Goal: Task Accomplishment & Management: Use online tool/utility

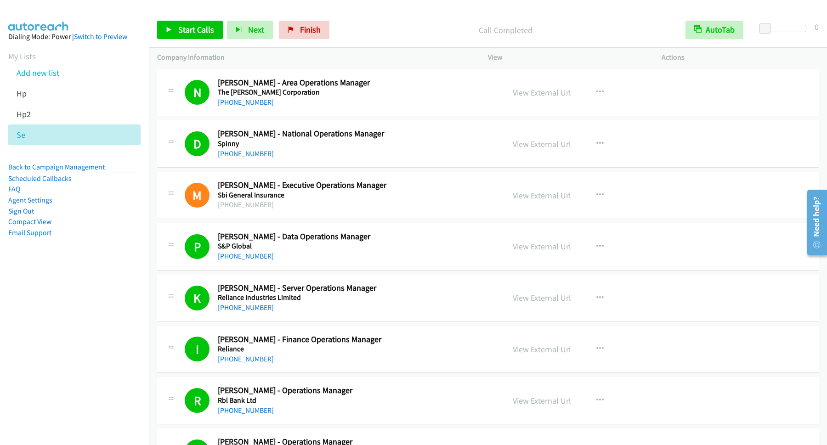
scroll to position [67, 0]
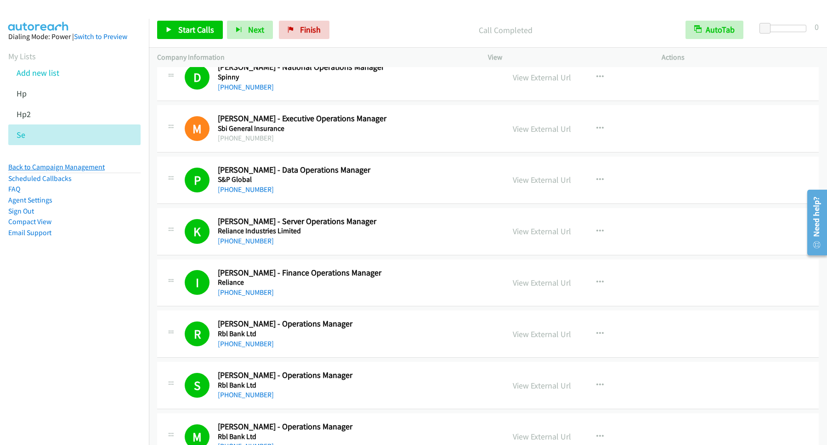
click at [82, 167] on link "Back to Campaign Management" at bounding box center [56, 167] width 97 height 9
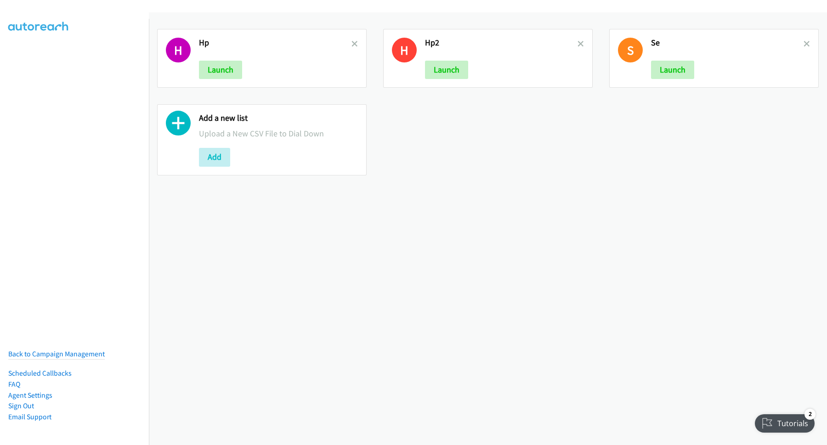
click at [352, 48] on link at bounding box center [355, 44] width 6 height 11
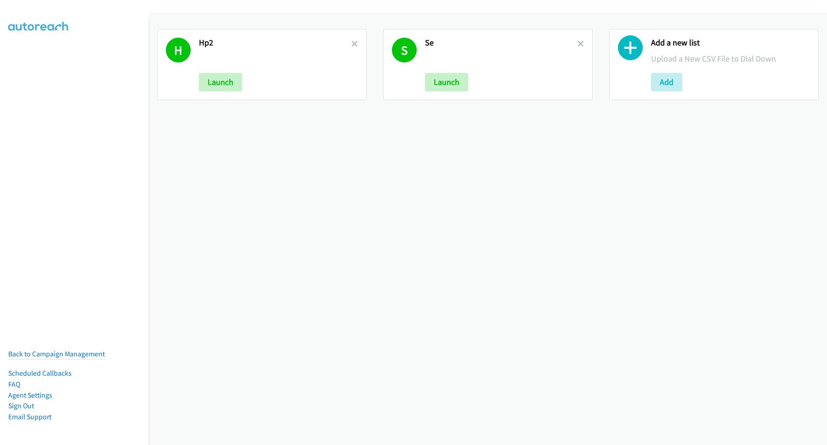
click at [352, 48] on link at bounding box center [355, 44] width 6 height 11
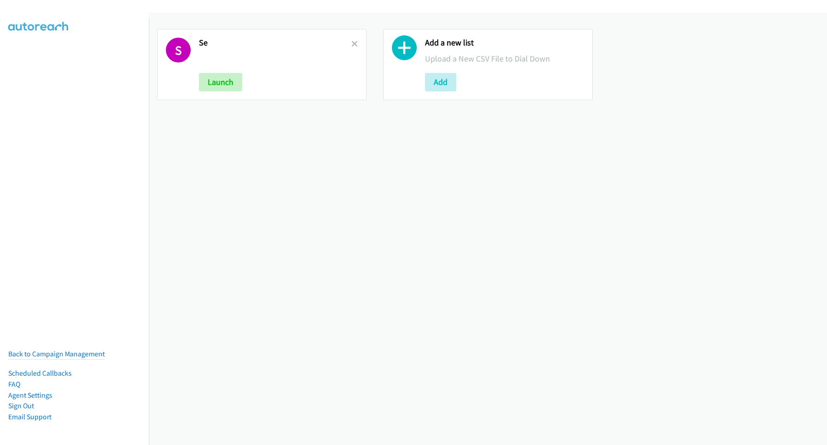
click at [352, 48] on link at bounding box center [355, 44] width 6 height 11
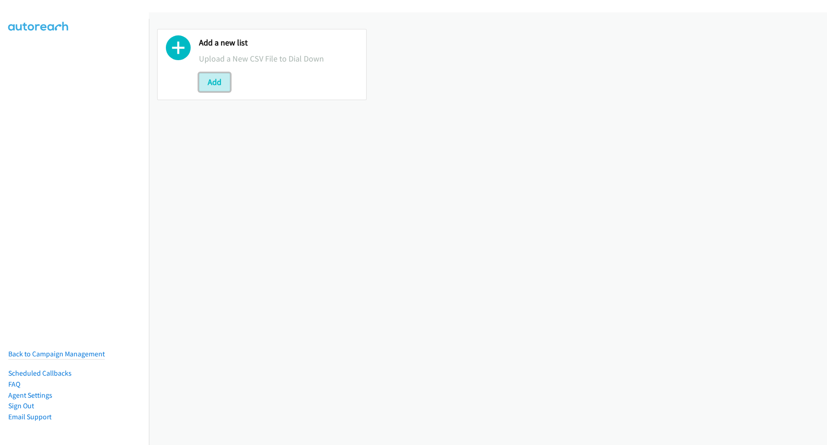
click at [214, 78] on button "Add" at bounding box center [214, 82] width 31 height 18
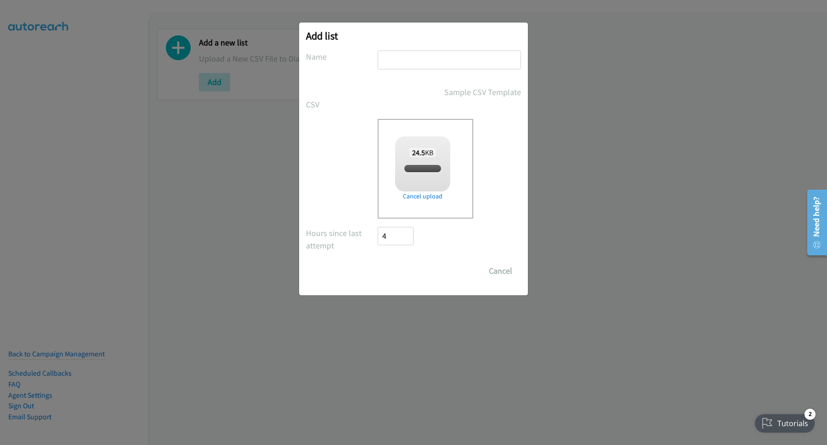
checkbox input "true"
click at [421, 56] on input "text" at bounding box center [449, 60] width 143 height 19
type input "Lenovo"
click at [378, 262] on input "Save List" at bounding box center [402, 271] width 48 height 18
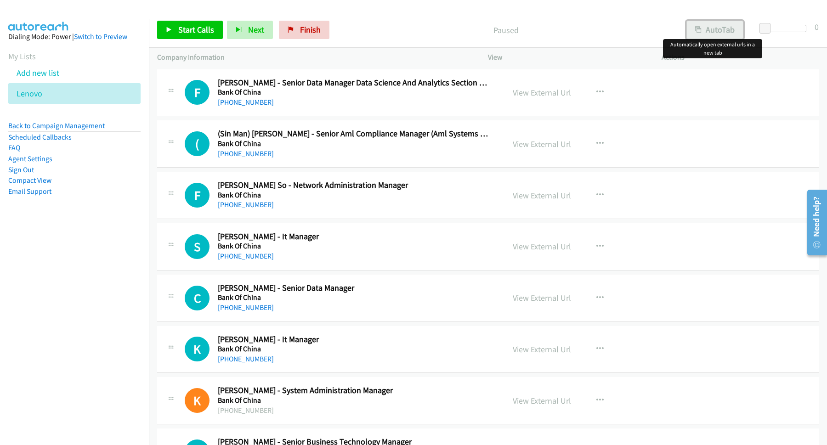
click at [707, 31] on button "AutoTab" at bounding box center [715, 30] width 57 height 18
click at [214, 28] on span "Start Calls" at bounding box center [196, 29] width 36 height 11
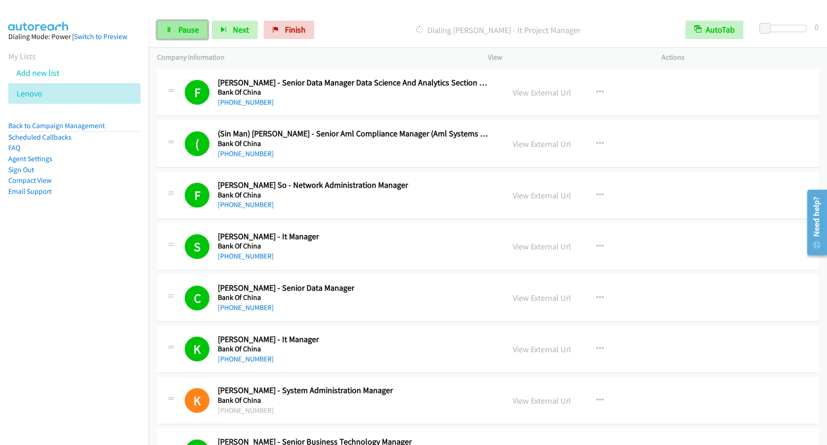
drag, startPoint x: 190, startPoint y: 31, endPoint x: 206, endPoint y: 37, distance: 17.0
click at [191, 31] on span "Pause" at bounding box center [188, 29] width 21 height 11
click at [188, 30] on span "Start Calls" at bounding box center [196, 29] width 36 height 11
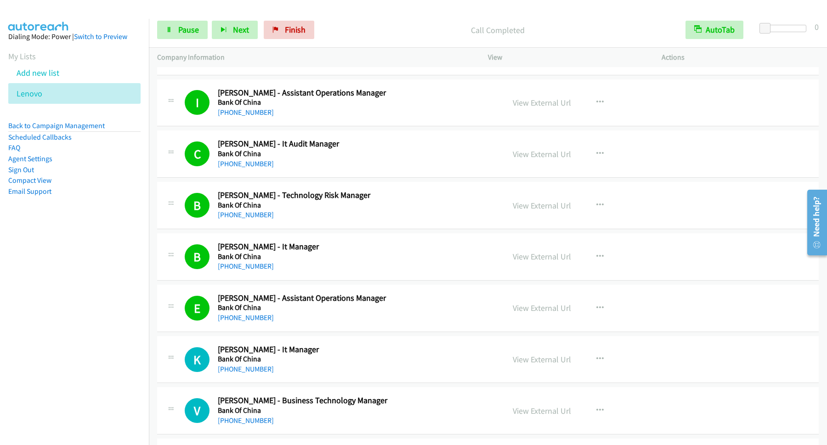
scroll to position [1117, 0]
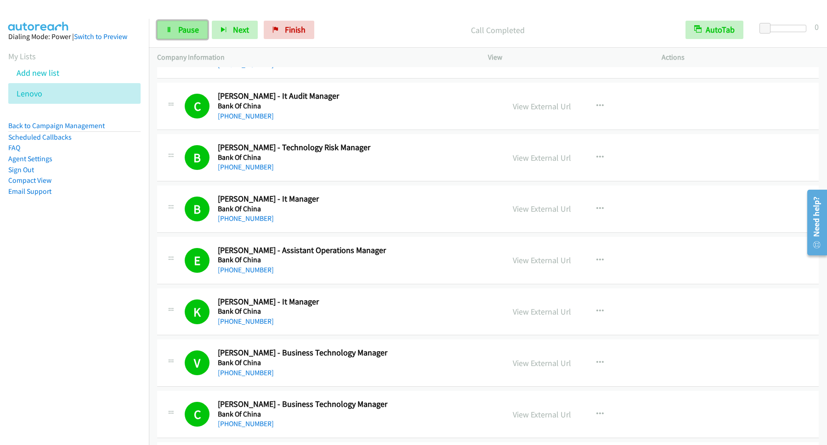
click at [172, 29] on link "Pause" at bounding box center [182, 30] width 51 height 18
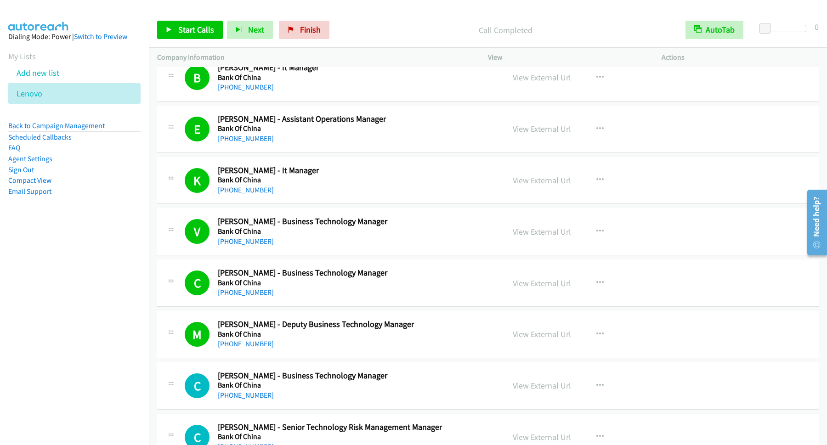
scroll to position [1365, 0]
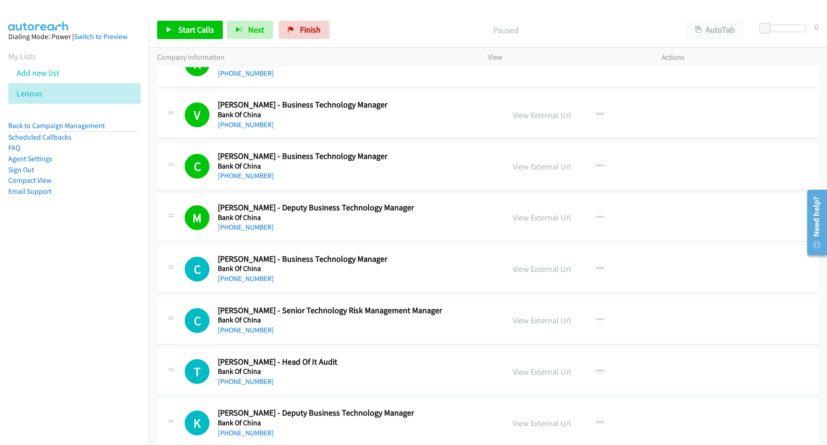
click at [735, 40] on div "Start Calls Pause Next Finish Paused AutoTab AutoTab 0" at bounding box center [488, 29] width 678 height 35
click at [729, 32] on button "AutoTab" at bounding box center [715, 30] width 57 height 18
click at [208, 32] on span "Start Calls" at bounding box center [196, 29] width 36 height 11
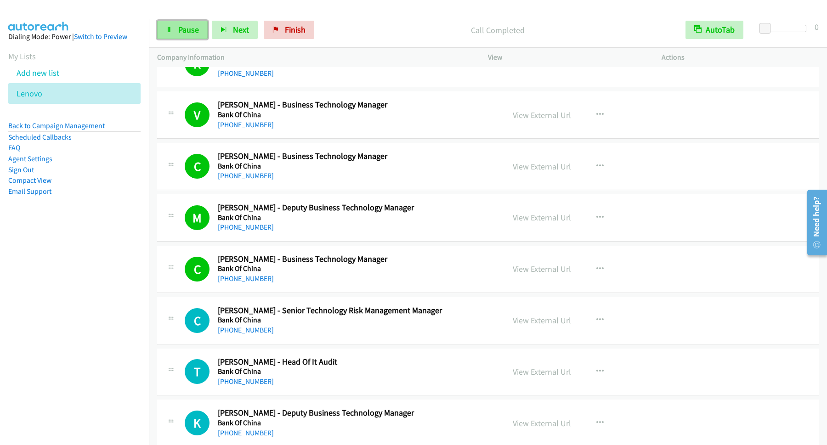
click at [188, 30] on span "Pause" at bounding box center [188, 29] width 21 height 11
click at [193, 25] on span "Start Calls" at bounding box center [196, 29] width 36 height 11
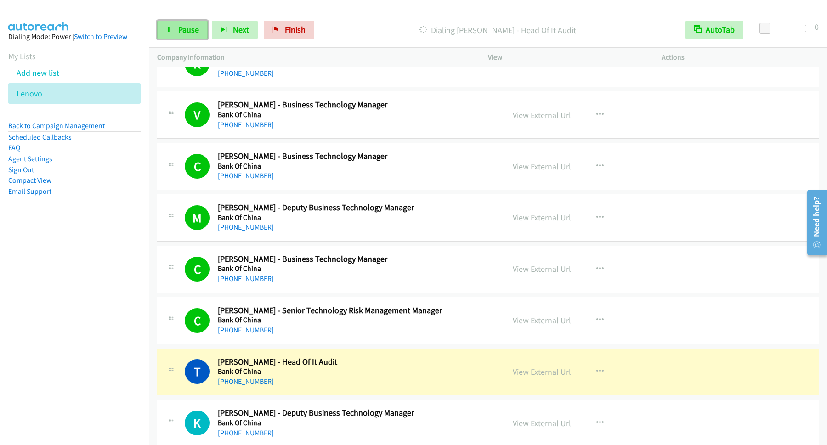
click at [198, 30] on span "Pause" at bounding box center [188, 29] width 21 height 11
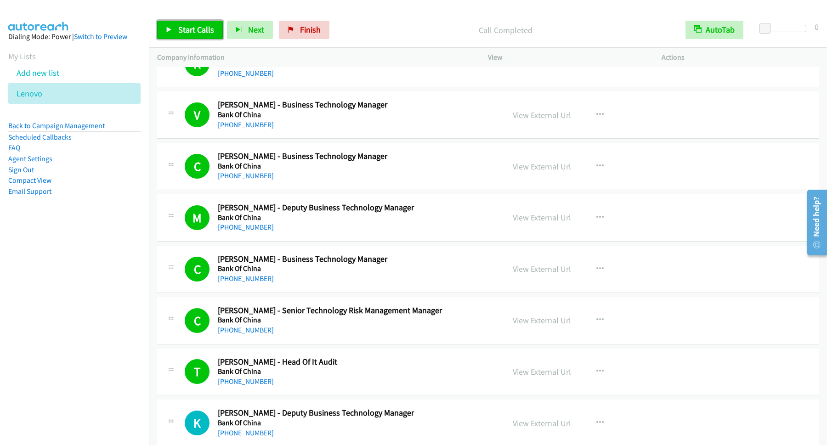
click at [204, 29] on span "Start Calls" at bounding box center [196, 29] width 36 height 11
click at [194, 28] on span "Pause" at bounding box center [188, 29] width 21 height 11
click at [192, 23] on link "Start Calls" at bounding box center [190, 30] width 66 height 18
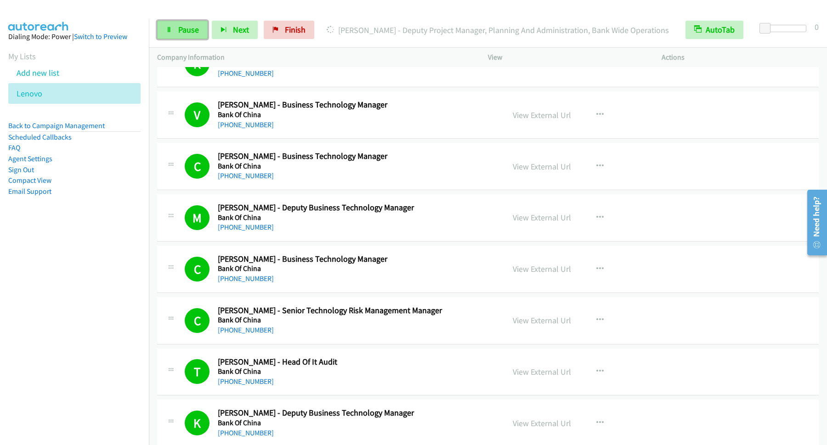
click at [177, 36] on link "Pause" at bounding box center [182, 30] width 51 height 18
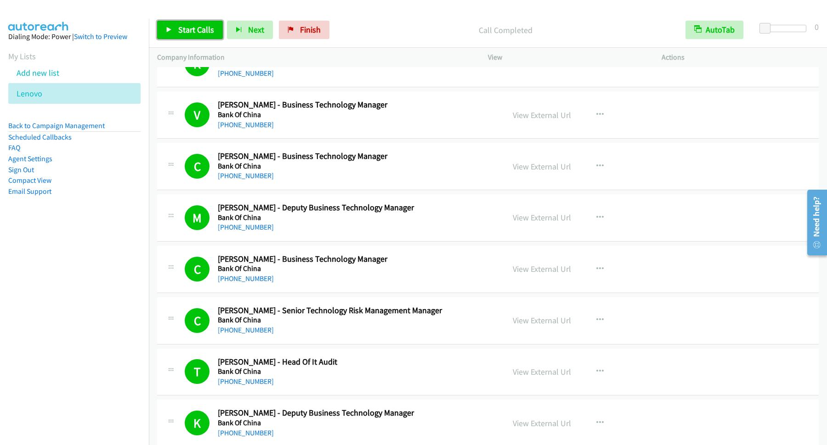
click at [202, 35] on span "Start Calls" at bounding box center [196, 29] width 36 height 11
click at [197, 24] on link "Pause" at bounding box center [182, 30] width 51 height 18
click at [217, 25] on link "Start Calls" at bounding box center [190, 30] width 66 height 18
click at [195, 30] on span "Pause" at bounding box center [188, 29] width 21 height 11
click at [219, 25] on link "Start Calls" at bounding box center [190, 30] width 66 height 18
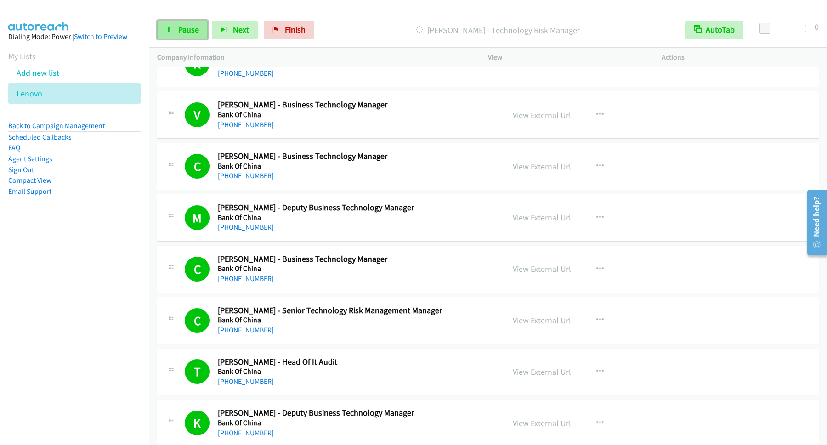
click at [170, 29] on icon at bounding box center [169, 30] width 6 height 6
click at [196, 26] on span "Start Calls" at bounding box center [196, 29] width 36 height 11
click at [199, 30] on span "Pause" at bounding box center [188, 29] width 21 height 11
click at [204, 30] on span "Start Calls" at bounding box center [196, 29] width 36 height 11
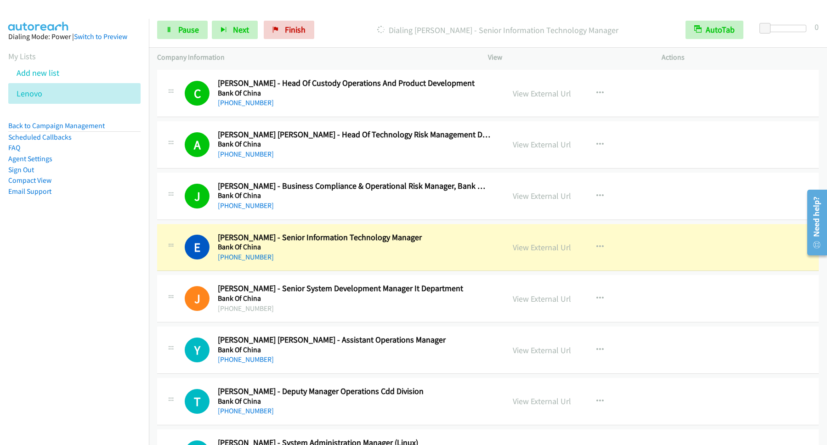
scroll to position [3475, 0]
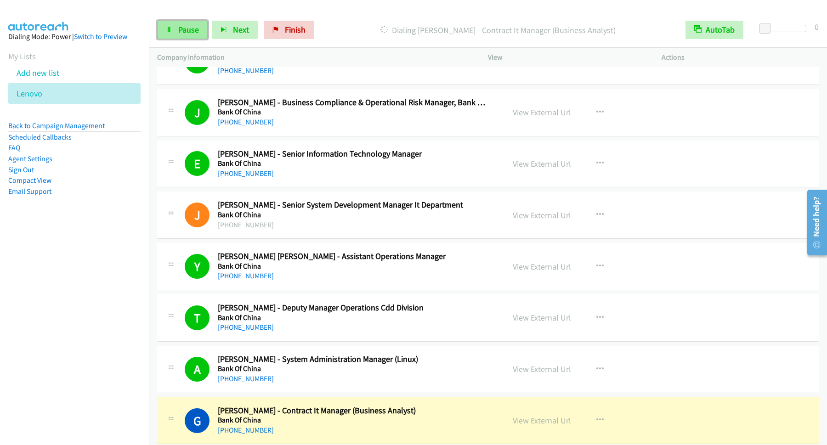
click at [190, 29] on span "Pause" at bounding box center [188, 29] width 21 height 11
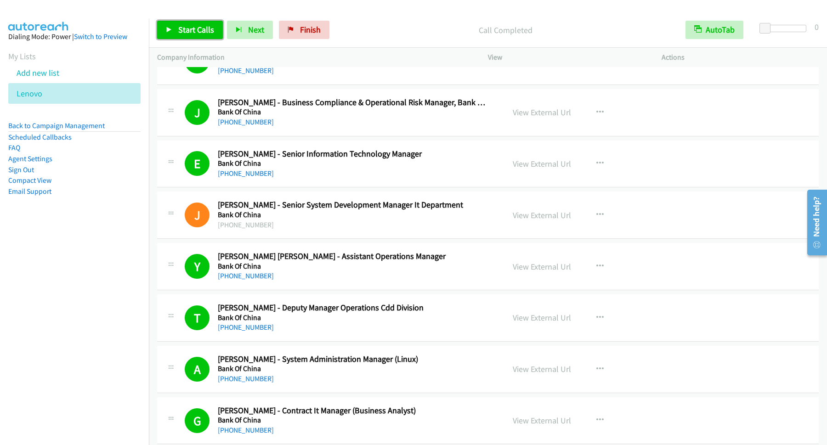
click at [218, 30] on link "Start Calls" at bounding box center [190, 30] width 66 height 18
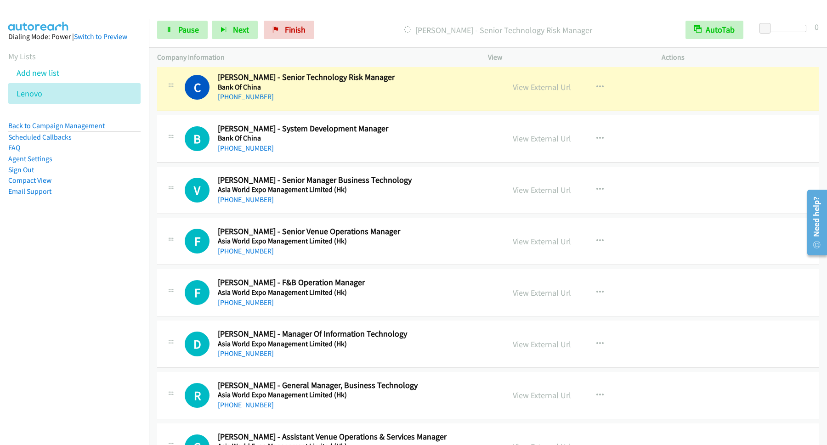
scroll to position [3971, 0]
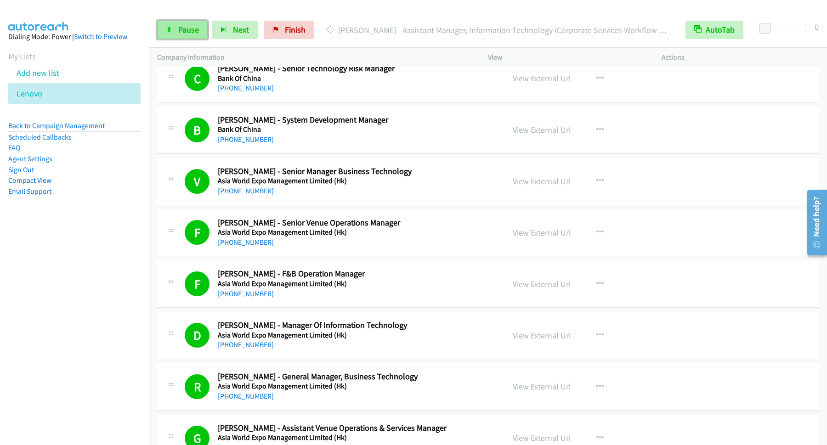
click at [183, 27] on span "Pause" at bounding box center [188, 29] width 21 height 11
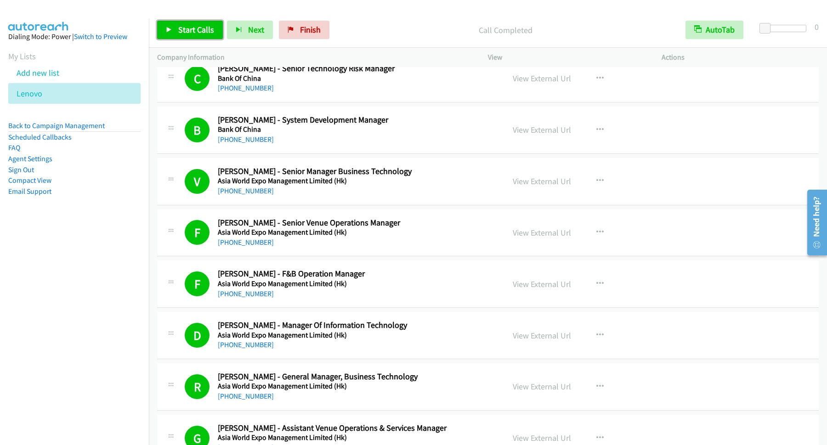
click at [210, 32] on span "Start Calls" at bounding box center [196, 29] width 36 height 11
click at [179, 27] on span "Pause" at bounding box center [188, 29] width 21 height 11
click at [195, 34] on span "Start Calls" at bounding box center [196, 29] width 36 height 11
click at [177, 30] on link "Pause" at bounding box center [182, 30] width 51 height 18
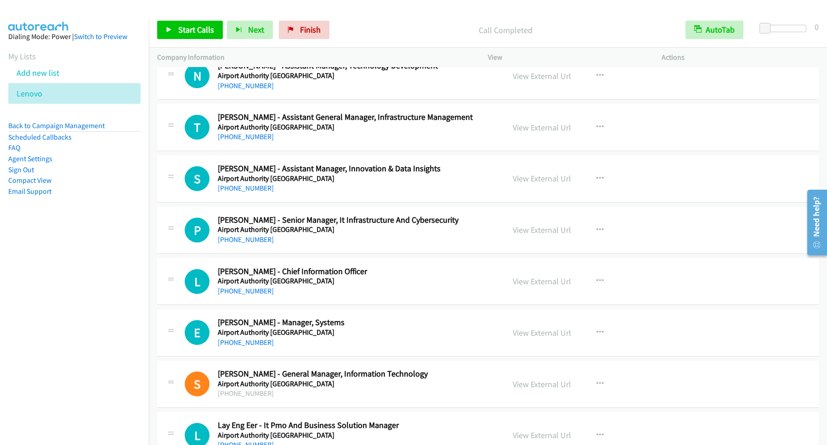
scroll to position [6586, 0]
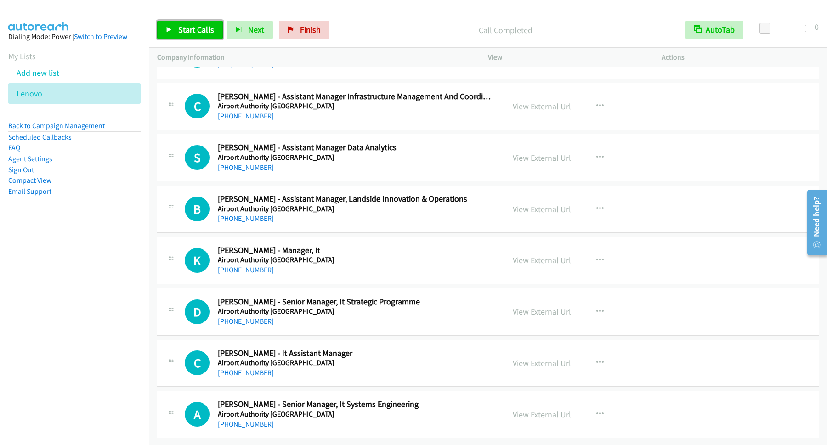
click at [206, 32] on span "Start Calls" at bounding box center [196, 29] width 36 height 11
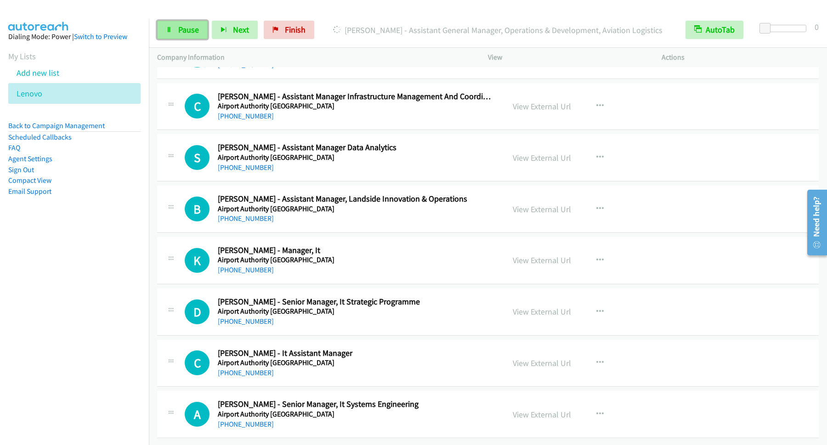
click at [188, 28] on span "Pause" at bounding box center [188, 29] width 21 height 11
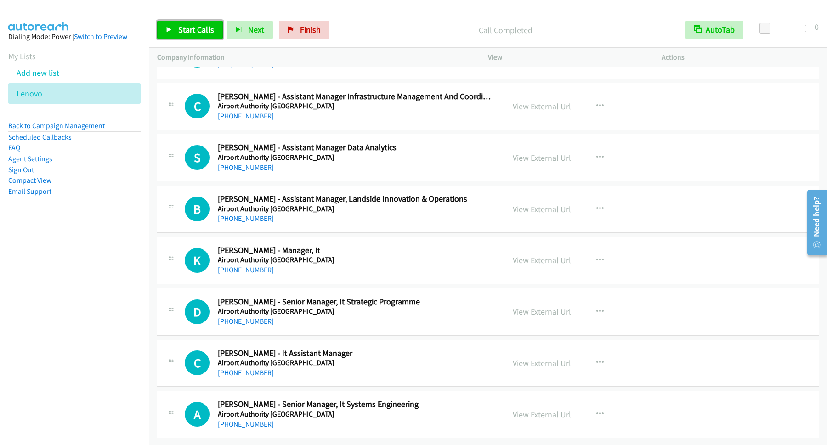
click at [207, 30] on span "Start Calls" at bounding box center [196, 29] width 36 height 11
click at [181, 34] on span "Pause" at bounding box center [188, 29] width 21 height 11
click at [199, 21] on link "Start Calls" at bounding box center [190, 30] width 66 height 18
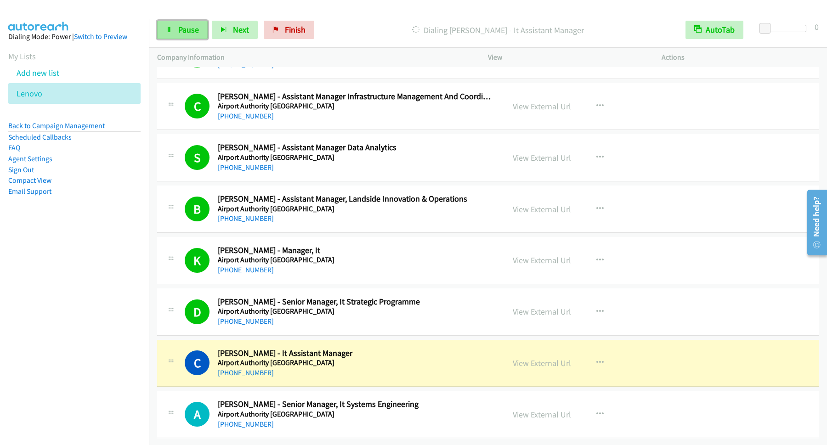
click at [191, 25] on link "Pause" at bounding box center [182, 30] width 51 height 18
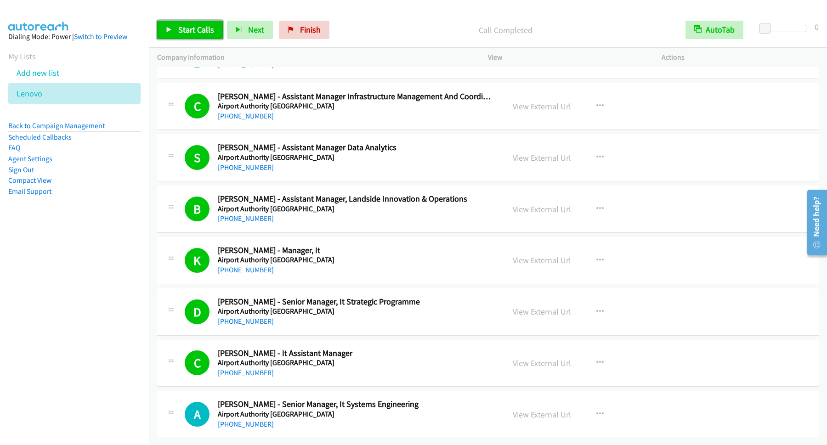
click at [213, 27] on span "Start Calls" at bounding box center [196, 29] width 36 height 11
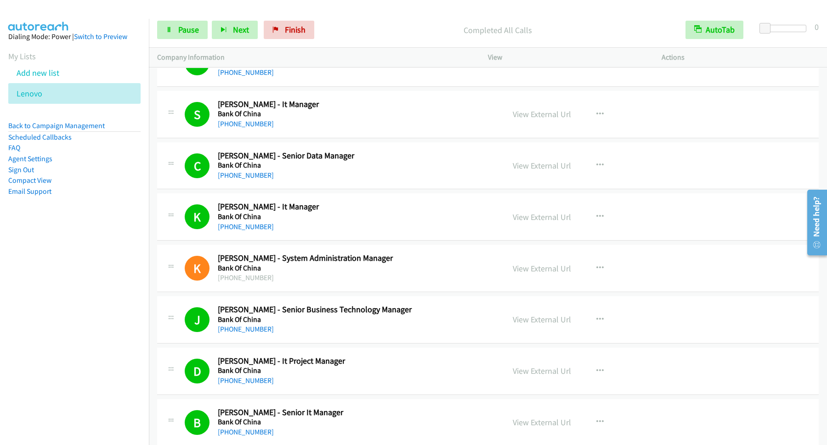
scroll to position [0, 0]
